Goal: Find specific page/section: Find specific page/section

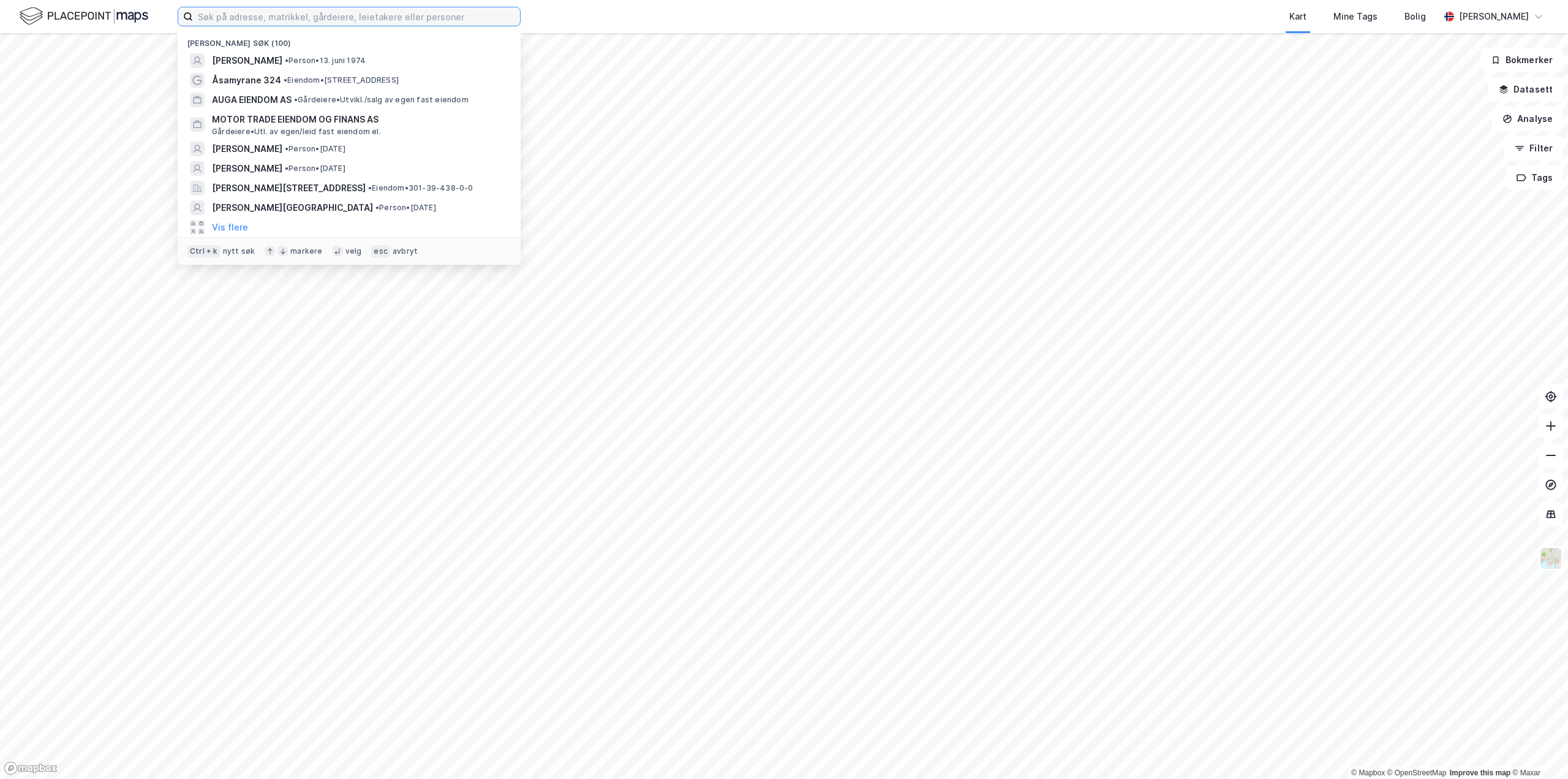
click at [197, 20] on input at bounding box center [356, 17] width 327 height 18
paste input "[STREET_ADDRESS]"
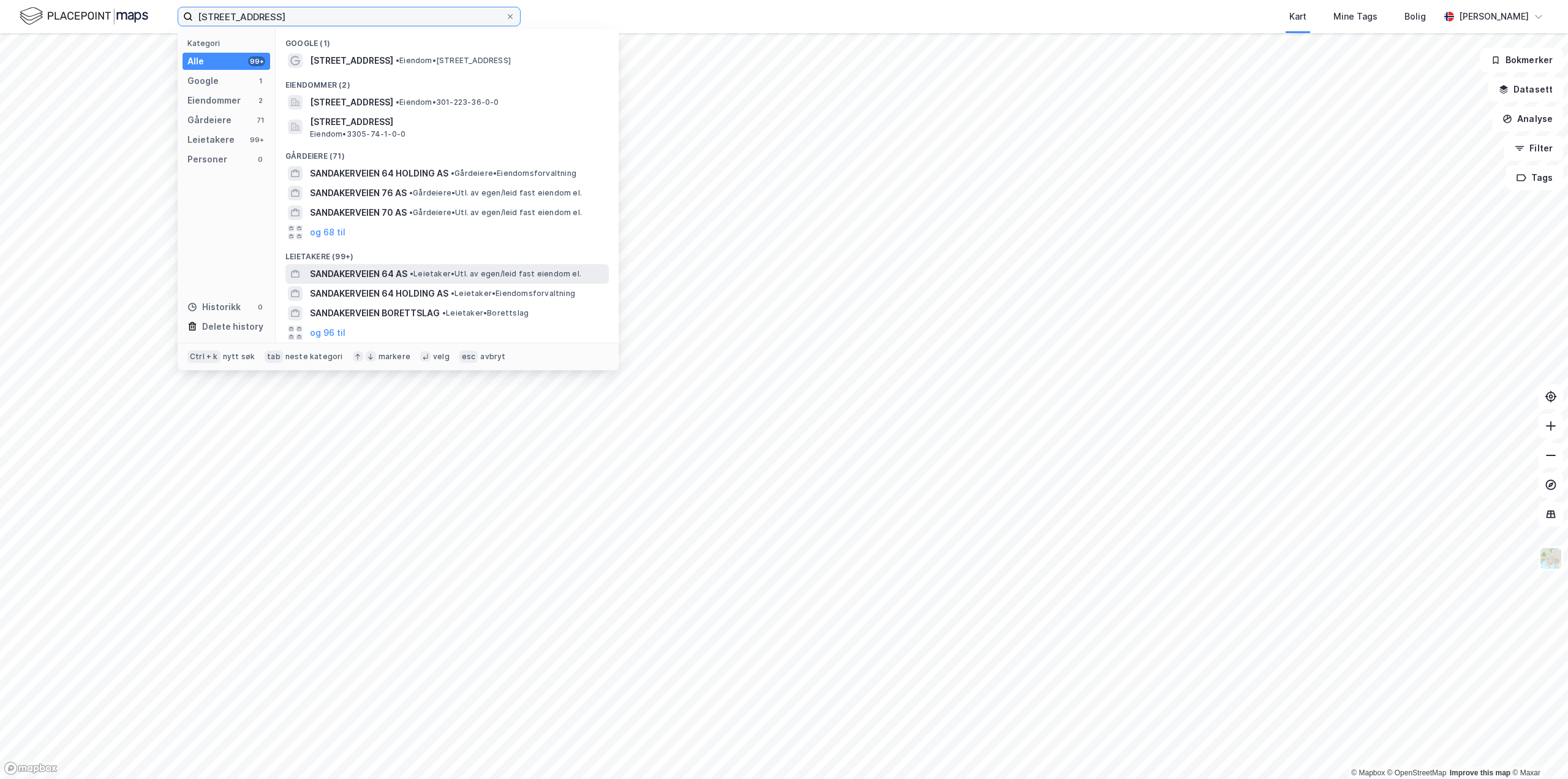
type input "[STREET_ADDRESS]"
click at [328, 274] on span "SANDAKERVEIEN 64 AS" at bounding box center [358, 274] width 97 height 15
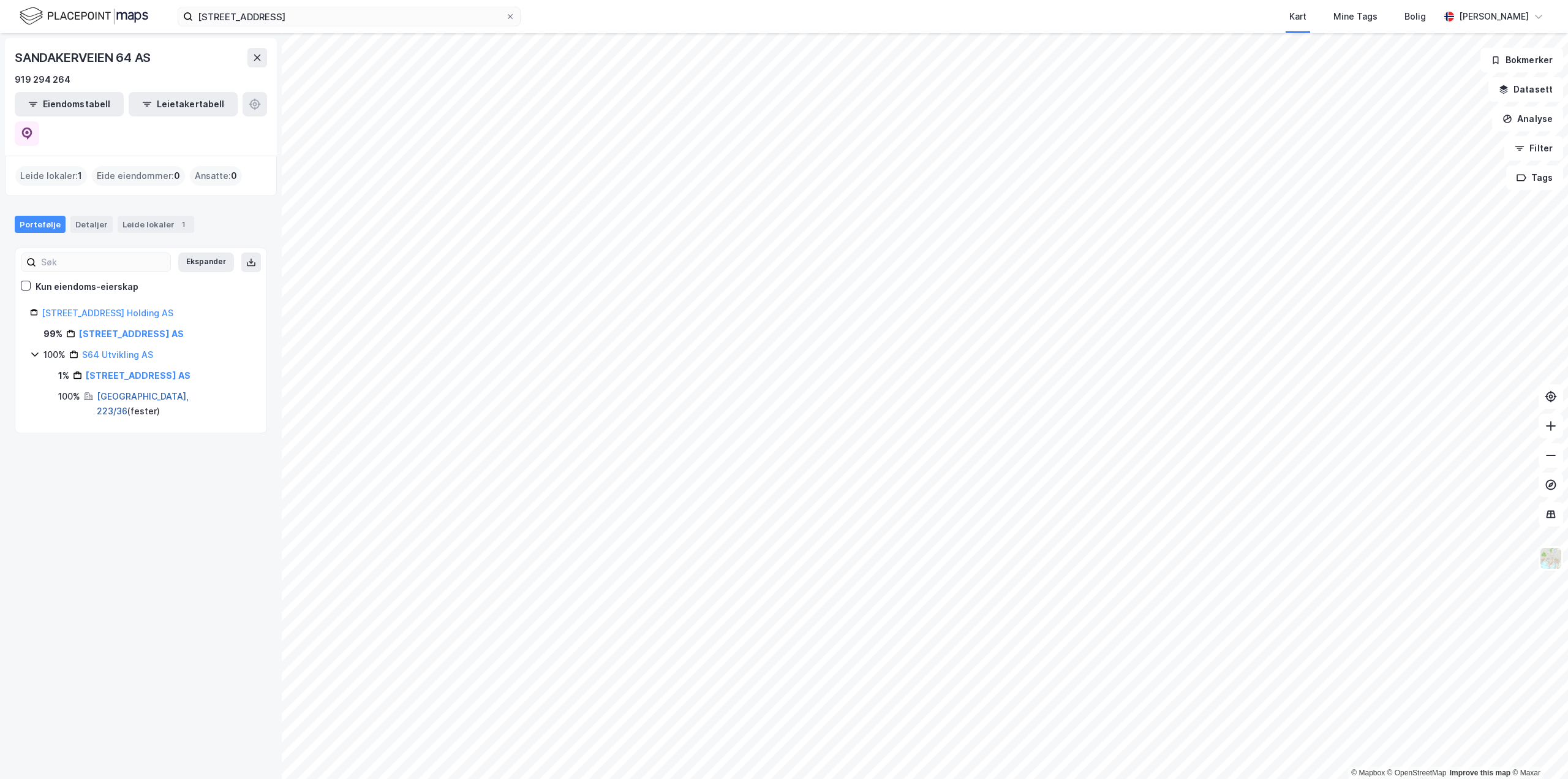
click at [133, 391] on link "[GEOGRAPHIC_DATA], 223/36" at bounding box center [143, 403] width 92 height 25
